Goal: Task Accomplishment & Management: Manage account settings

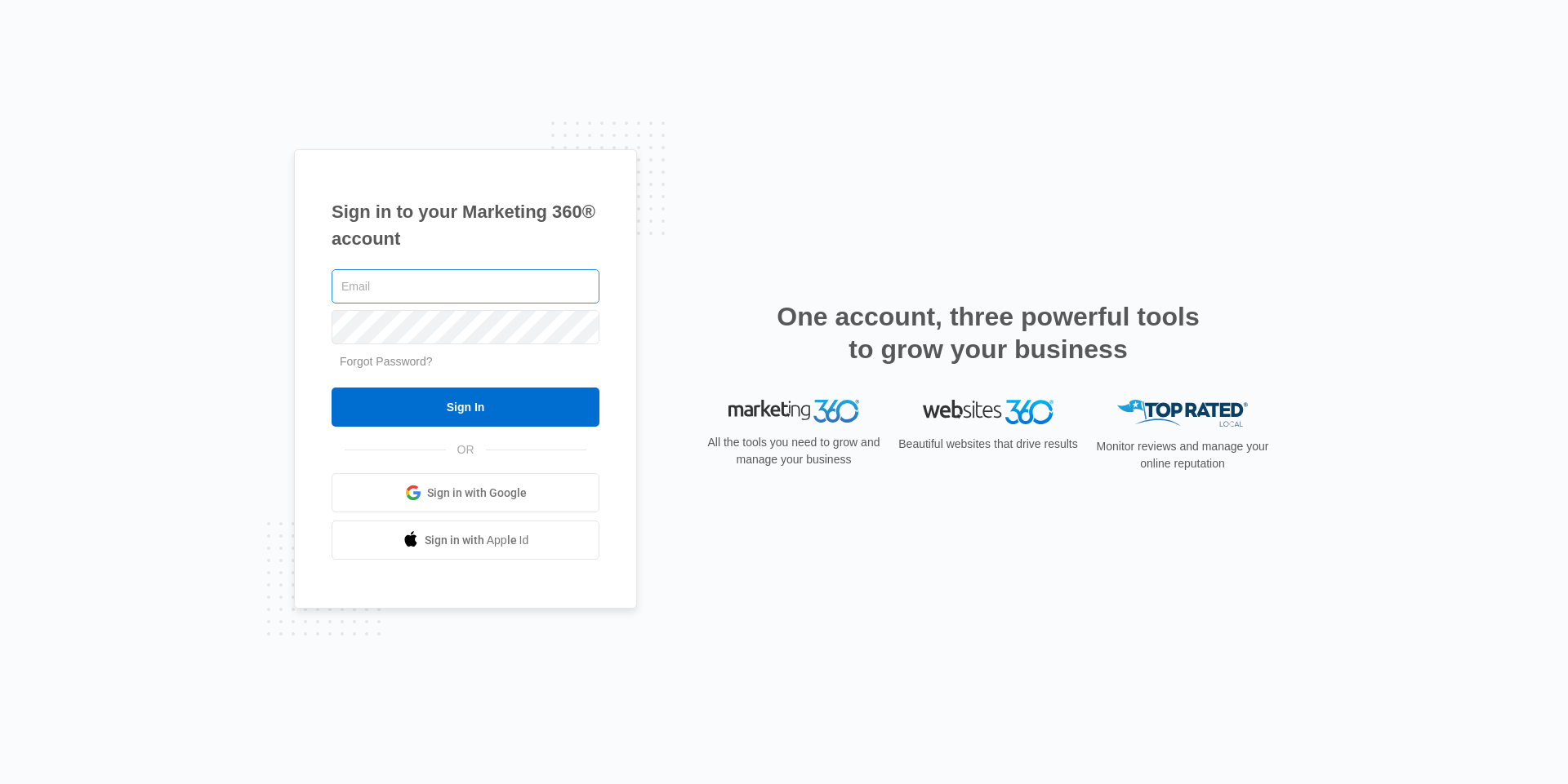
click at [443, 292] on input "text" at bounding box center [465, 286] width 267 height 34
click at [466, 506] on link "Sign in with Google" at bounding box center [465, 493] width 267 height 39
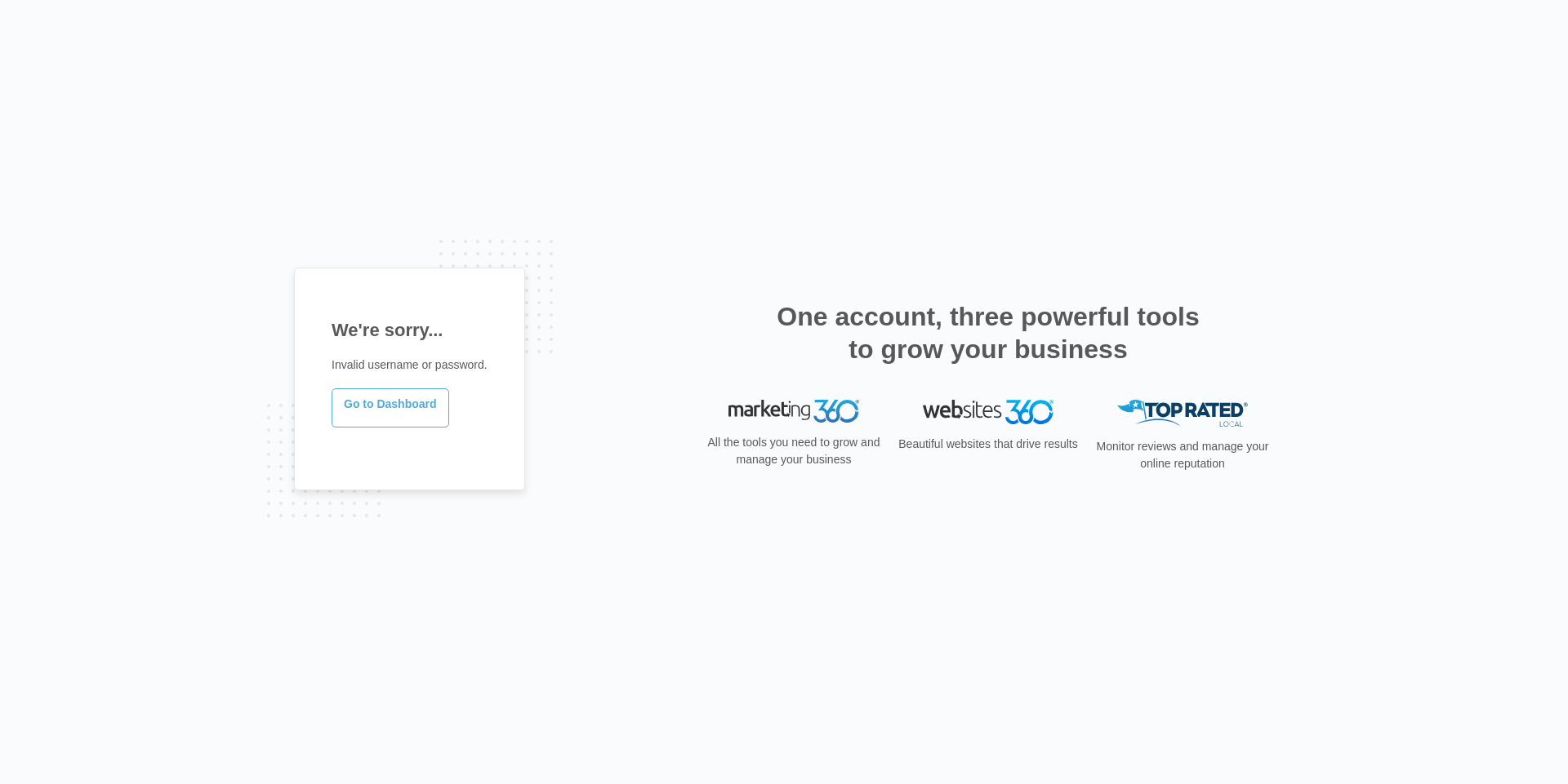
click at [386, 405] on link "Go to Dashboard" at bounding box center [390, 408] width 118 height 39
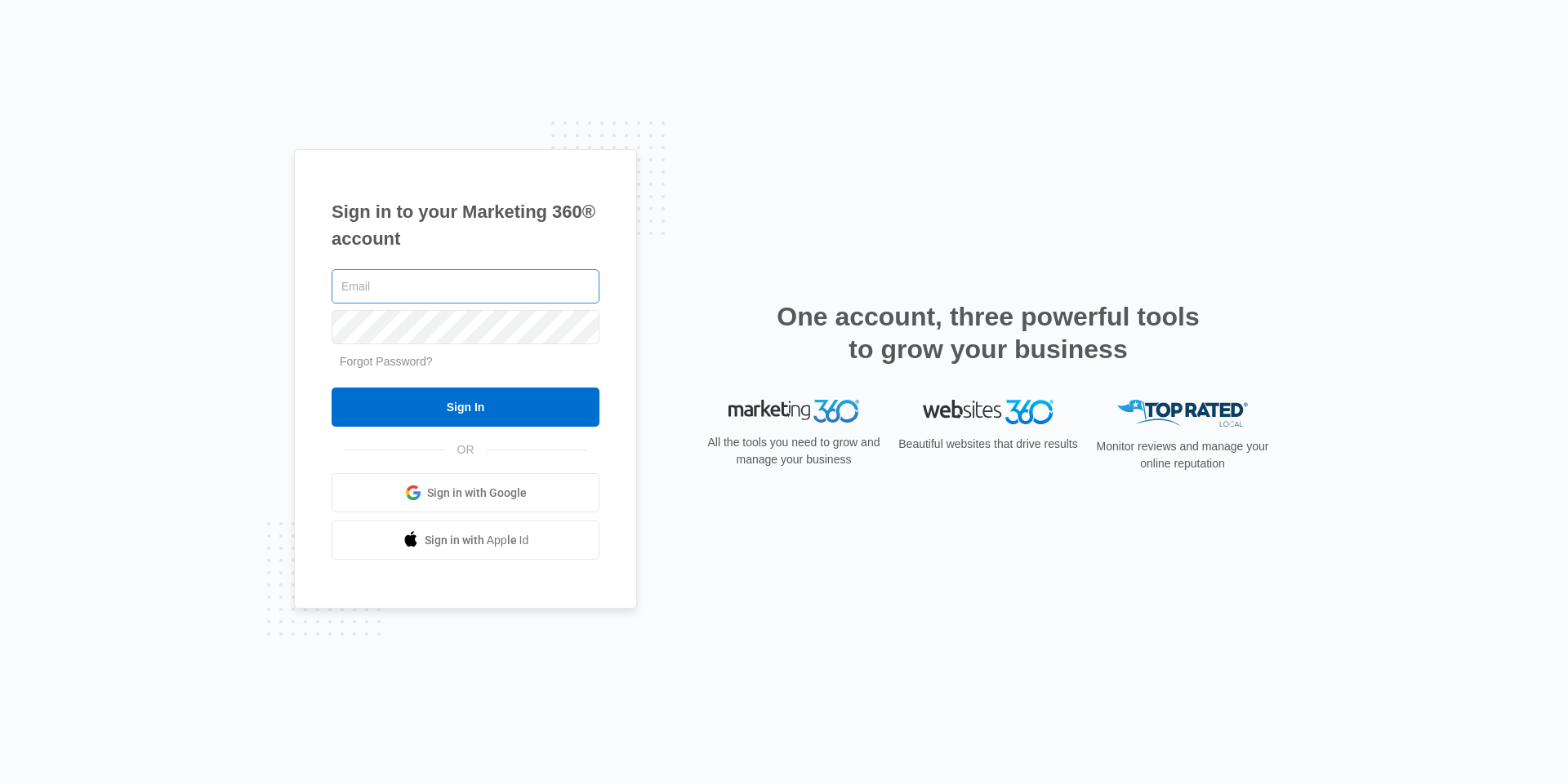
click at [521, 288] on input "text" at bounding box center [465, 286] width 267 height 34
type input "[PERSON_NAME][EMAIL_ADDRESS][DOMAIN_NAME]"
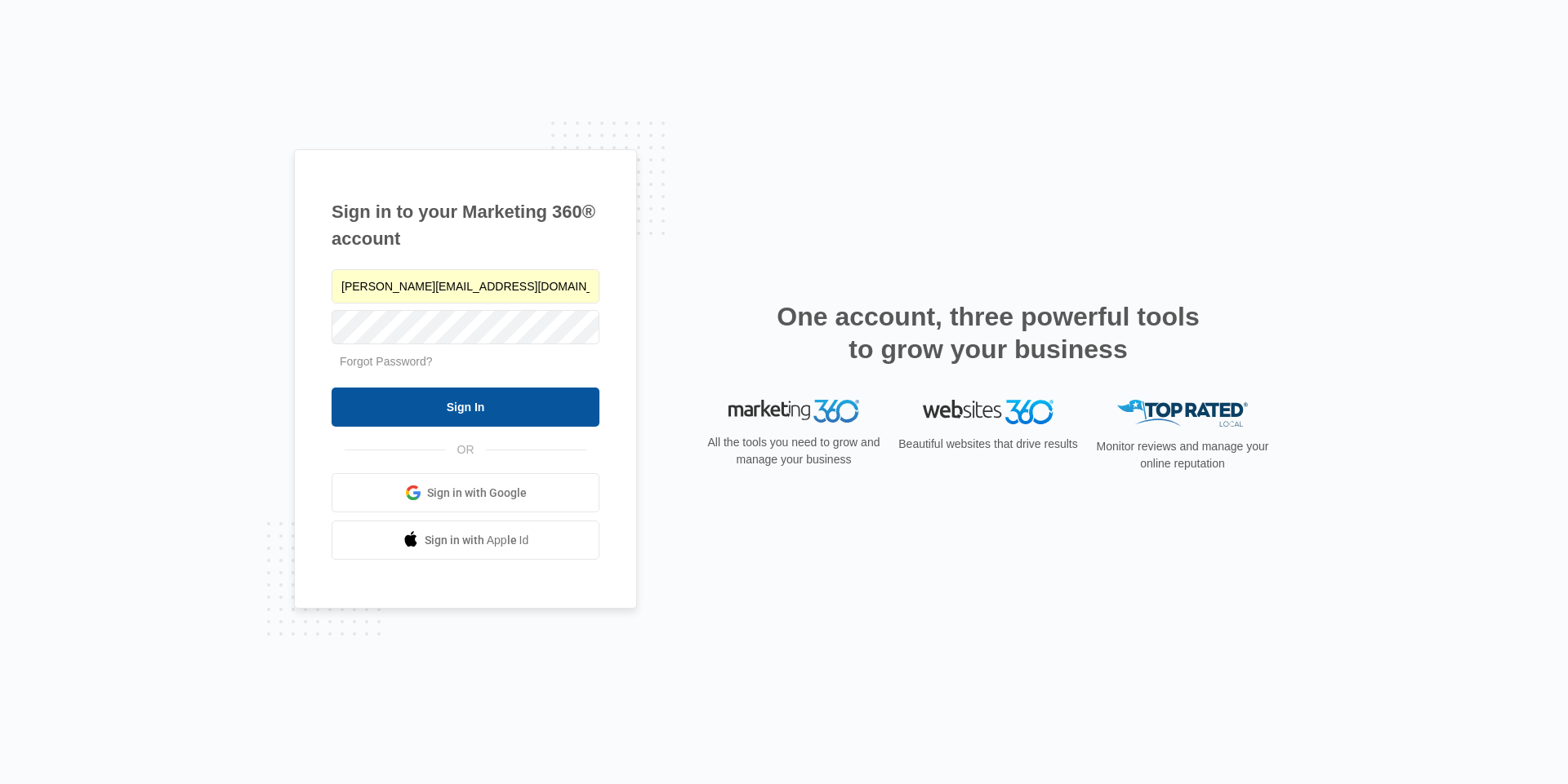
click at [498, 421] on input "Sign In" at bounding box center [465, 407] width 267 height 39
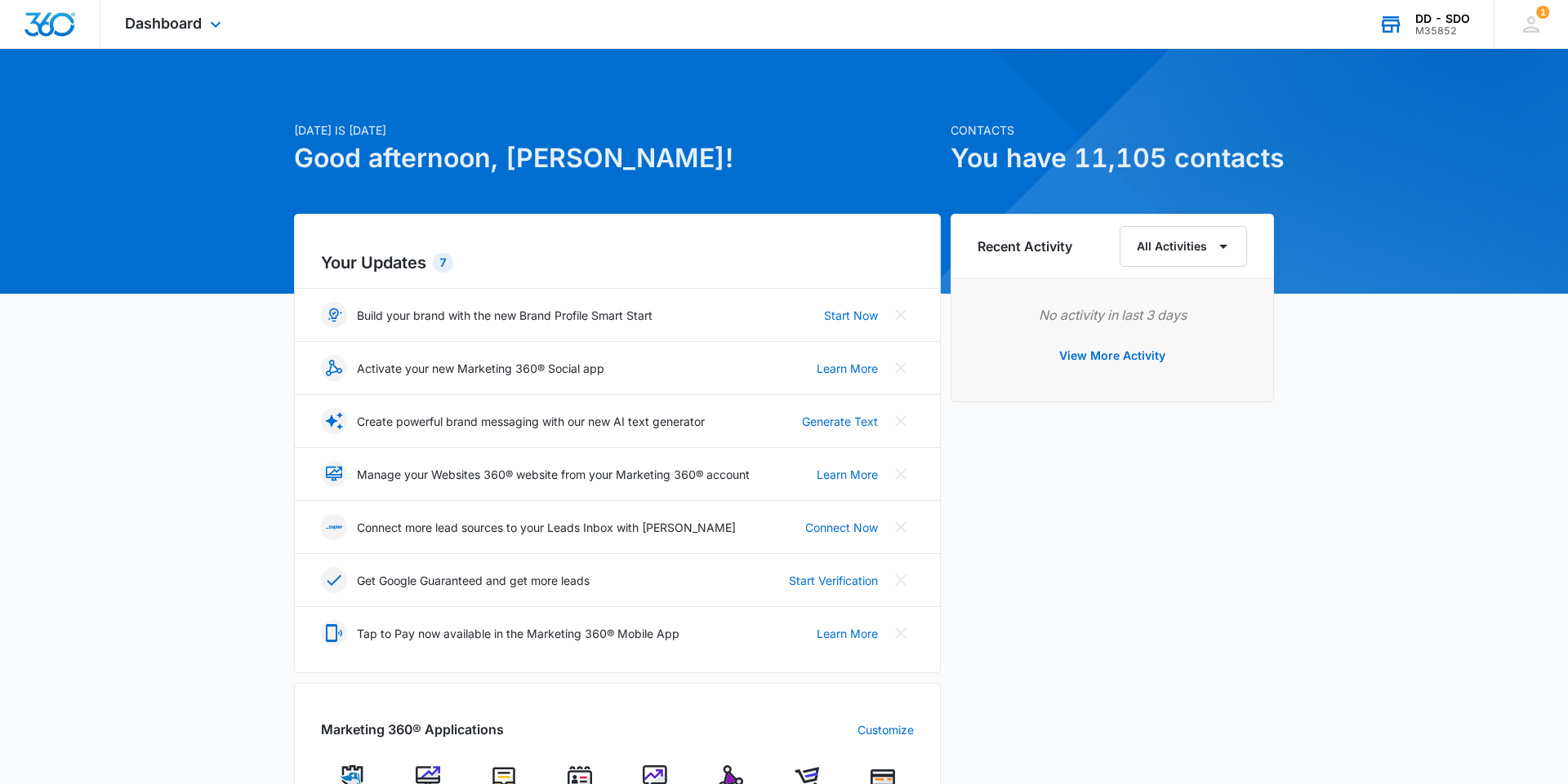
click at [1431, 30] on div "M35852" at bounding box center [1442, 30] width 55 height 12
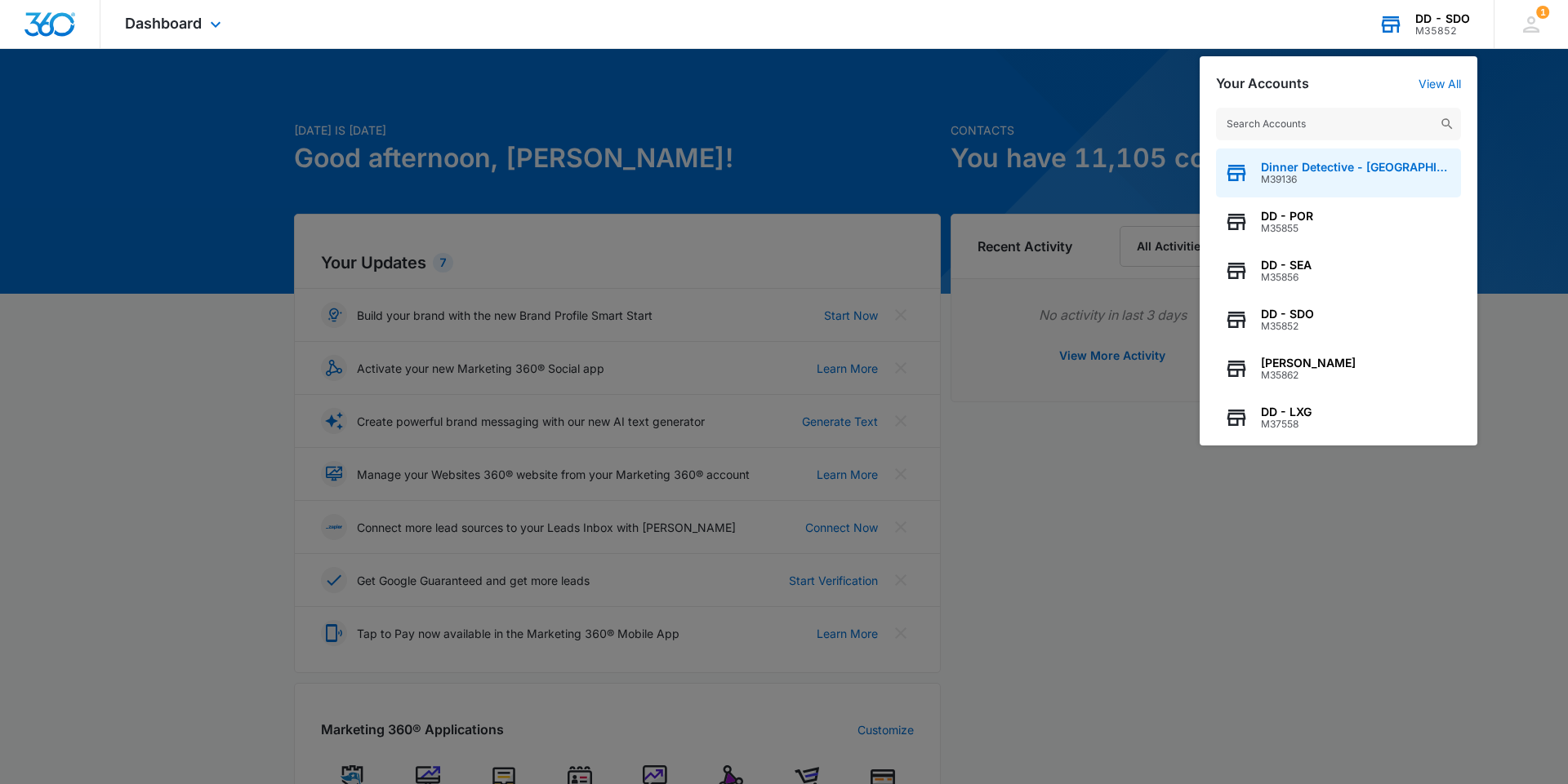
click at [1355, 186] on div "Dinner Detective - [GEOGRAPHIC_DATA] M39136" at bounding box center [1338, 173] width 245 height 49
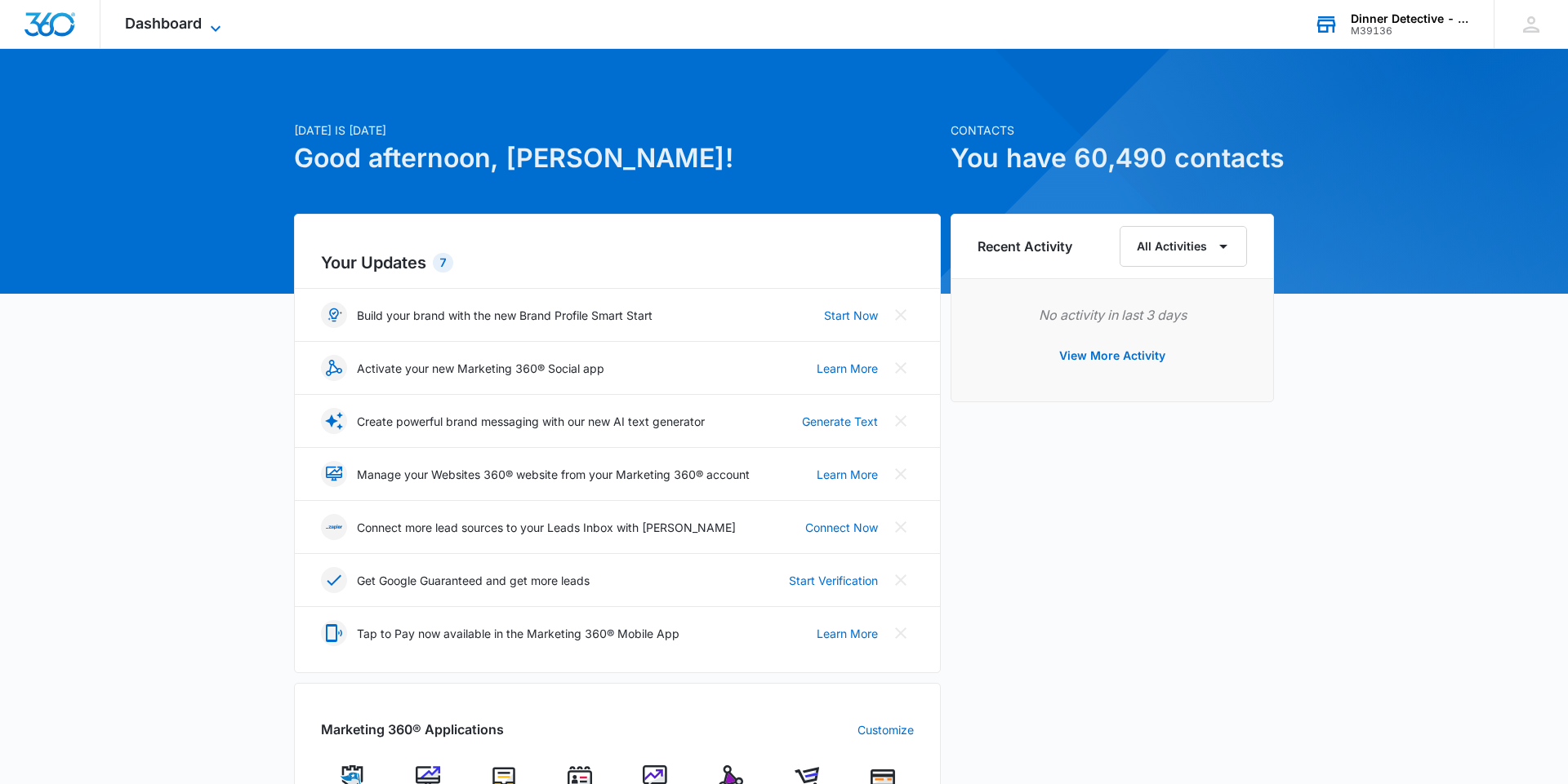
click at [212, 30] on icon at bounding box center [215, 29] width 20 height 20
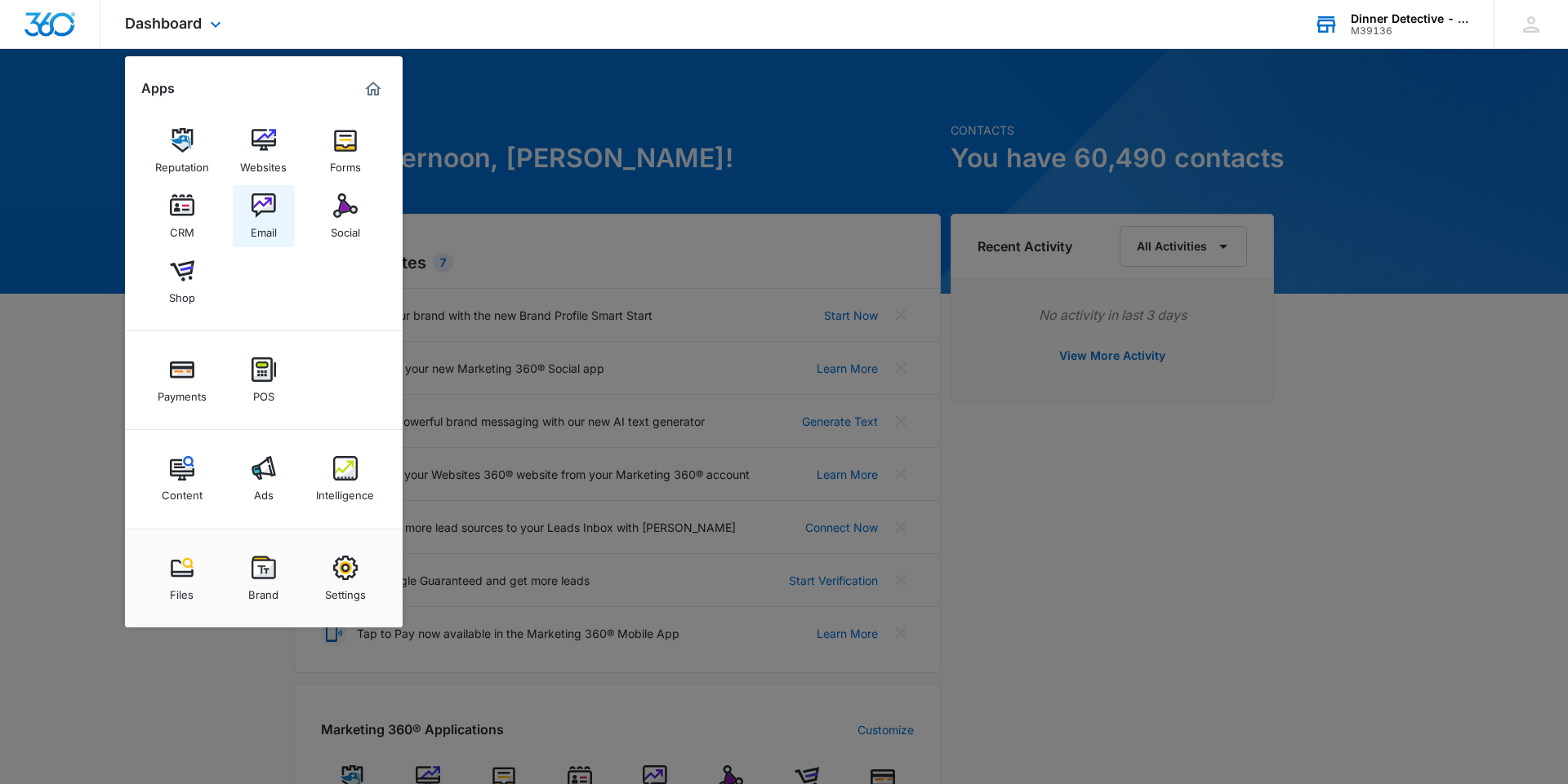
click at [251, 207] on img at bounding box center [263, 205] width 24 height 24
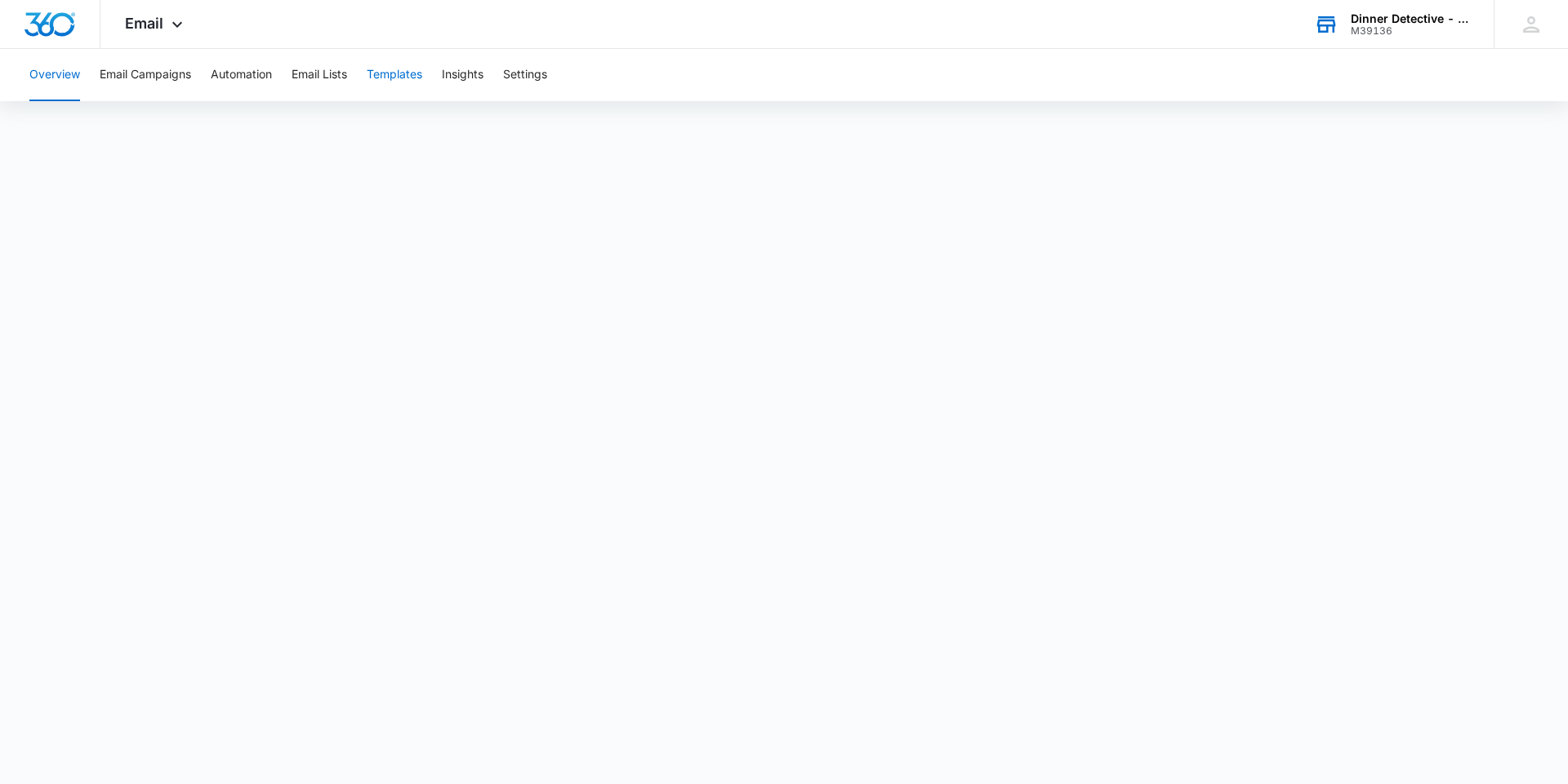
click at [394, 74] on button "Templates" at bounding box center [395, 75] width 56 height 52
click at [163, 79] on button "Email Campaigns" at bounding box center [145, 75] width 92 height 52
click at [159, 76] on button "Email Campaigns" at bounding box center [145, 75] width 92 height 52
